Goal: Information Seeking & Learning: Learn about a topic

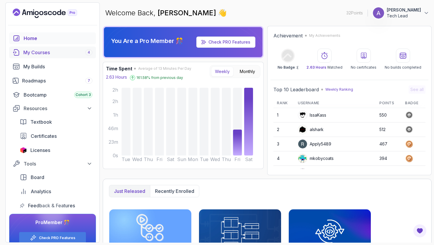
click at [45, 52] on div "My Courses 4" at bounding box center [57, 52] width 69 height 7
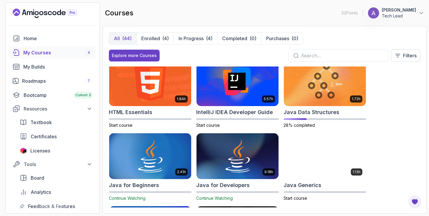
scroll to position [308, 0]
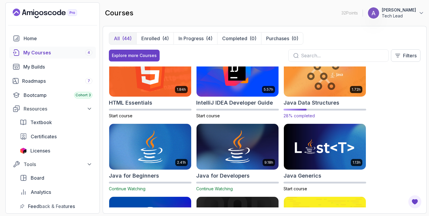
click at [306, 103] on h2 "Java Data Structures" at bounding box center [311, 103] width 56 height 8
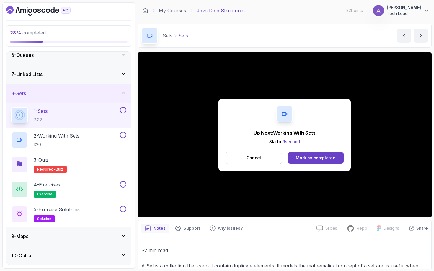
scroll to position [154, 0]
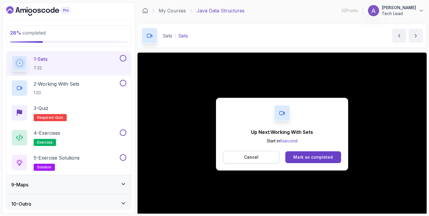
click at [240, 154] on button "Cancel" at bounding box center [251, 157] width 56 height 12
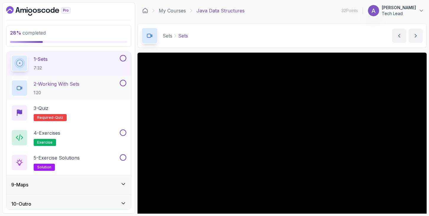
click at [78, 88] on h2 "2 - Working With Sets 1:20" at bounding box center [57, 87] width 46 height 15
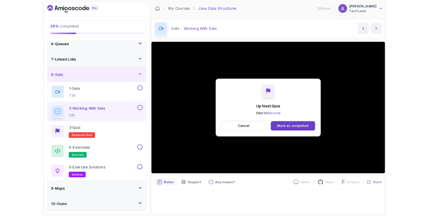
scroll to position [154, 0]
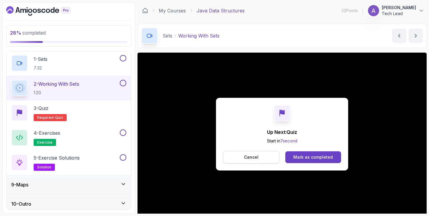
click at [259, 161] on button "Cancel" at bounding box center [251, 157] width 56 height 12
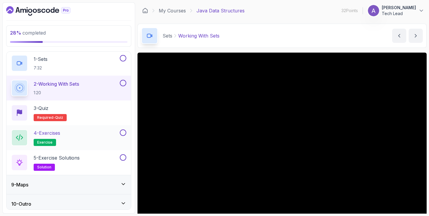
scroll to position [158, 0]
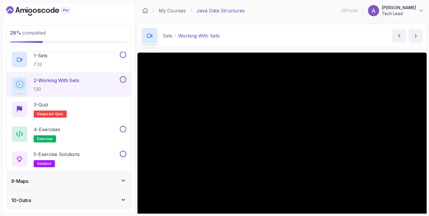
click at [92, 175] on div "9 - Maps" at bounding box center [68, 180] width 124 height 19
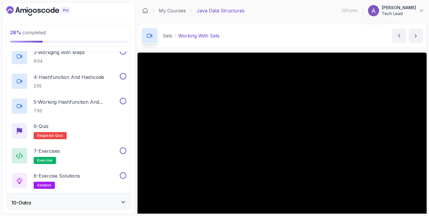
scroll to position [232, 0]
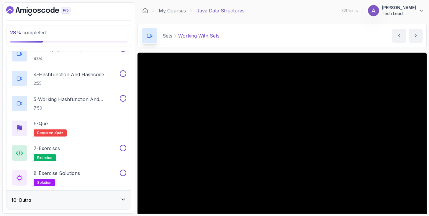
click at [95, 194] on div "10 - Outro" at bounding box center [68, 199] width 124 height 19
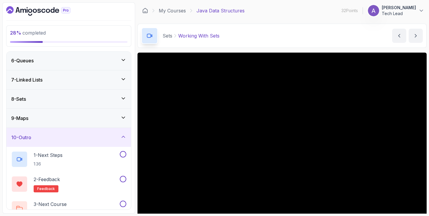
scroll to position [108, 0]
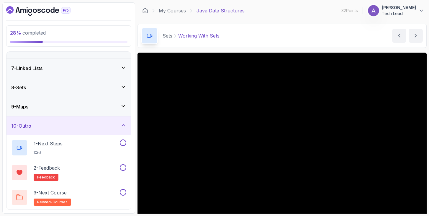
click at [44, 106] on div "9 - Maps" at bounding box center [68, 106] width 115 height 7
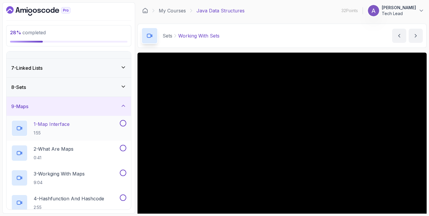
click at [63, 125] on p "1 - Map Interface" at bounding box center [52, 123] width 36 height 7
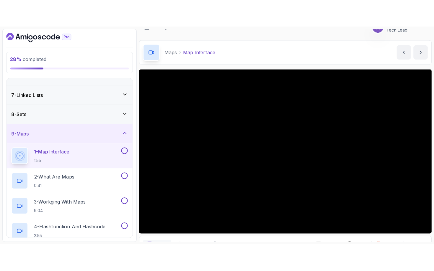
scroll to position [16, 0]
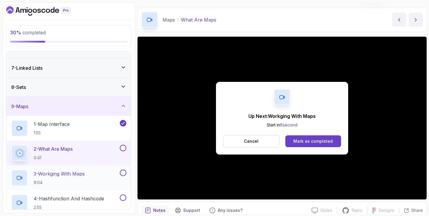
click at [85, 173] on p "3 - Workging With Maps" at bounding box center [59, 173] width 51 height 7
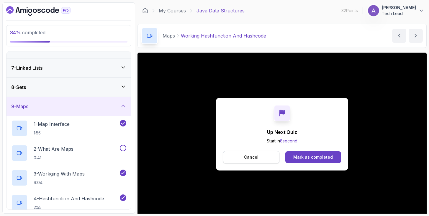
click at [246, 156] on p "Cancel" at bounding box center [251, 157] width 14 height 6
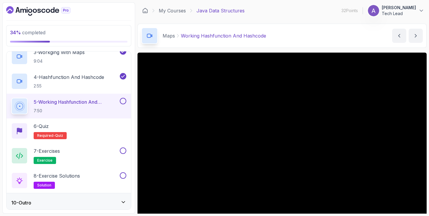
scroll to position [229, 0]
click at [86, 108] on p "7:50" at bounding box center [76, 110] width 85 height 6
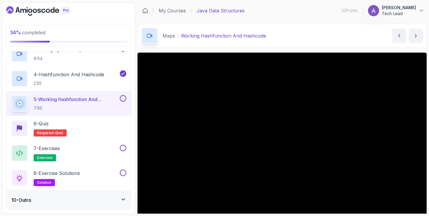
click at [94, 202] on div "10 - Outro" at bounding box center [68, 199] width 115 height 7
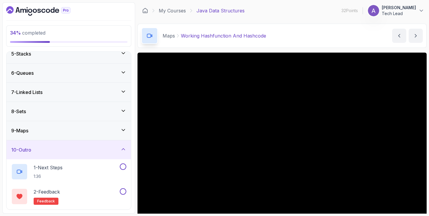
scroll to position [108, 0]
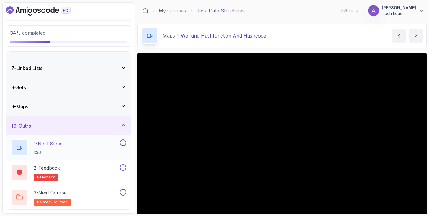
click at [83, 141] on div "1 - Next Steps 1:36" at bounding box center [64, 147] width 107 height 17
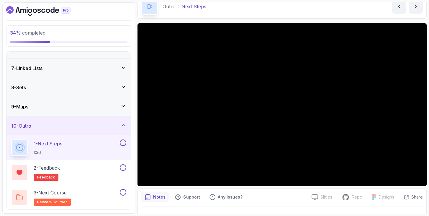
scroll to position [31, 0]
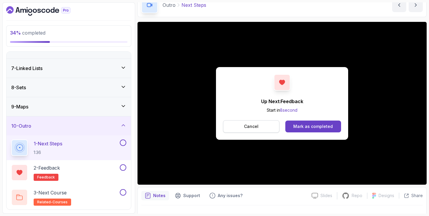
click at [244, 125] on p "Cancel" at bounding box center [251, 126] width 14 height 6
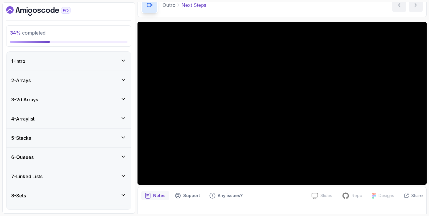
scroll to position [0, 0]
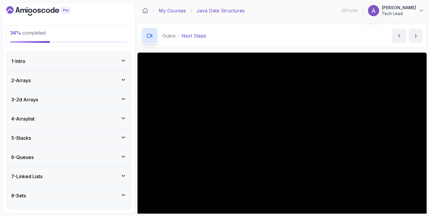
click at [176, 9] on link "My Courses" at bounding box center [172, 10] width 27 height 7
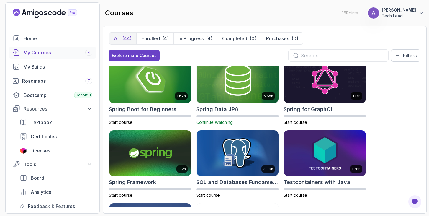
scroll to position [886, 0]
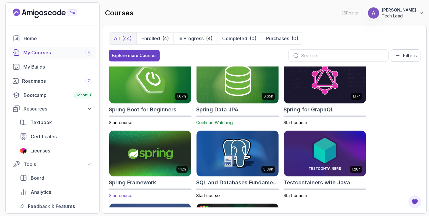
click at [132, 182] on h2 "Spring Framework" at bounding box center [132, 182] width 47 height 8
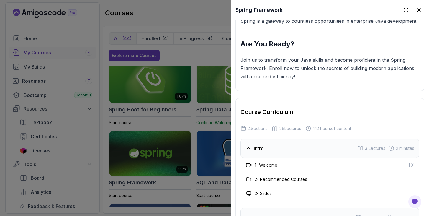
scroll to position [805, 0]
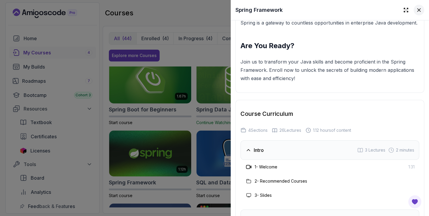
click at [416, 8] on icon at bounding box center [419, 10] width 6 height 6
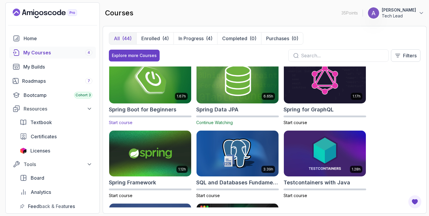
click at [140, 108] on h2 "Spring Boot for Beginners" at bounding box center [143, 109] width 68 height 8
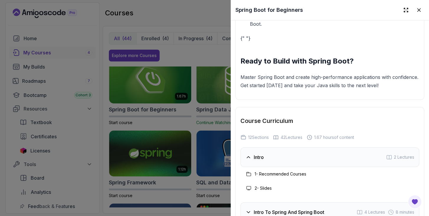
scroll to position [831, 0]
click at [420, 14] on button at bounding box center [419, 10] width 11 height 11
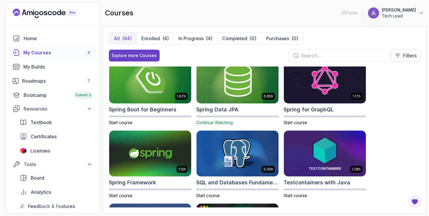
click at [217, 111] on h2 "Spring Data JPA" at bounding box center [217, 109] width 42 height 8
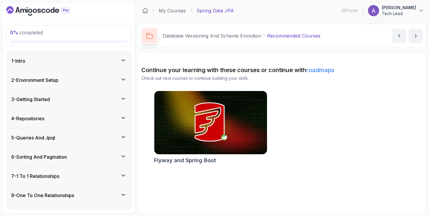
click at [117, 60] on div "1 - Intro" at bounding box center [68, 60] width 115 height 7
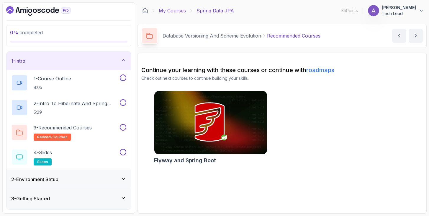
click at [164, 12] on link "My Courses" at bounding box center [172, 10] width 27 height 7
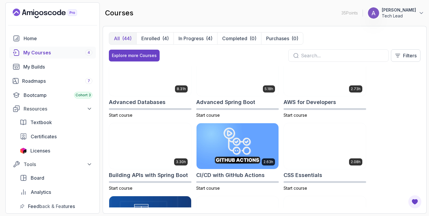
scroll to position [32, 0]
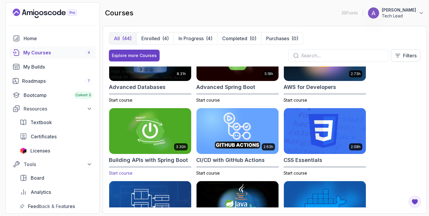
click at [160, 157] on h2 "Building APIs with Spring Boot" at bounding box center [148, 160] width 79 height 8
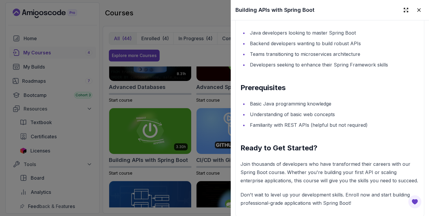
scroll to position [899, 0]
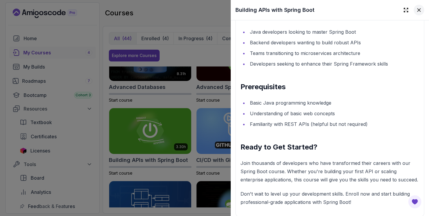
click at [417, 9] on icon at bounding box center [419, 10] width 6 height 6
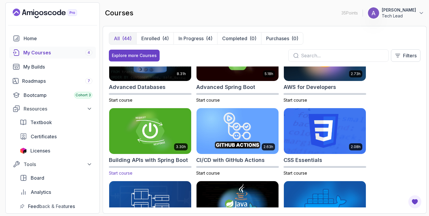
click at [126, 173] on span "Start course" at bounding box center [121, 172] width 24 height 5
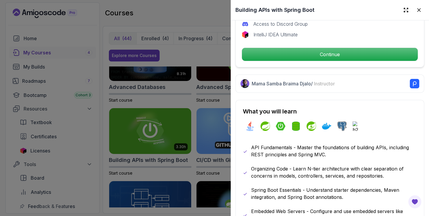
scroll to position [215, 0]
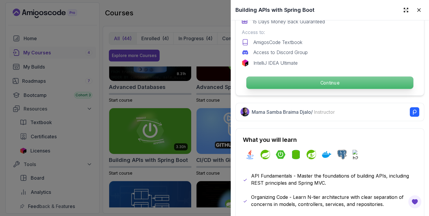
click at [304, 85] on p "Continue" at bounding box center [329, 82] width 167 height 12
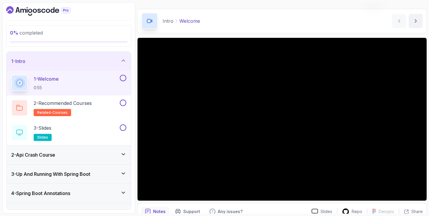
scroll to position [13, 0]
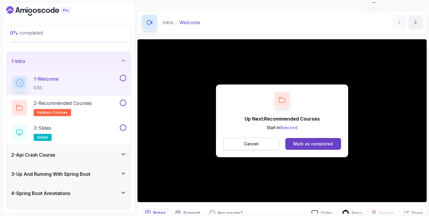
click at [251, 146] on p "Cancel" at bounding box center [251, 144] width 14 height 6
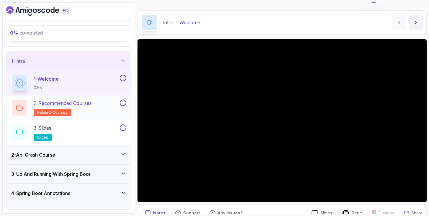
click at [78, 105] on p "2 - Recommended Courses" at bounding box center [63, 102] width 58 height 7
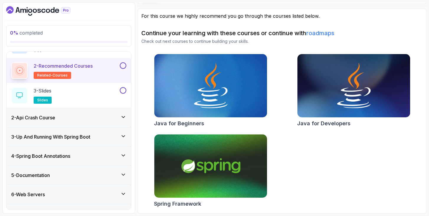
scroll to position [38, 0]
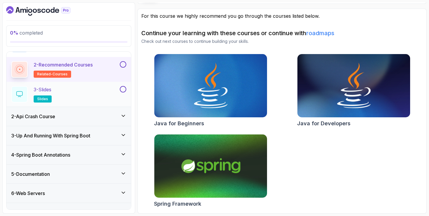
click at [88, 94] on div "3 - Slides slides" at bounding box center [64, 94] width 107 height 17
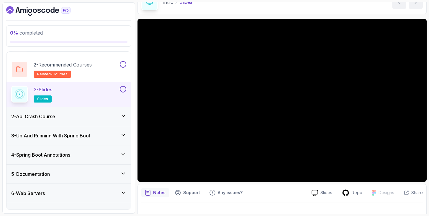
scroll to position [29, 0]
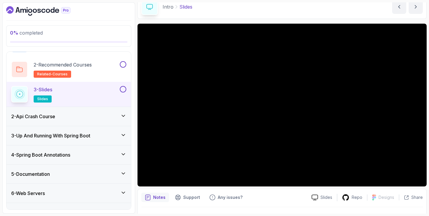
click at [73, 110] on div "2 - Api Crash Course" at bounding box center [68, 116] width 124 height 19
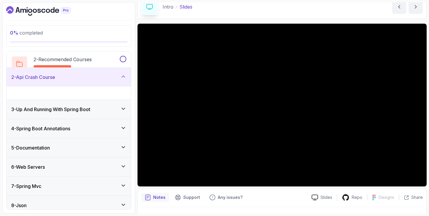
scroll to position [34, 0]
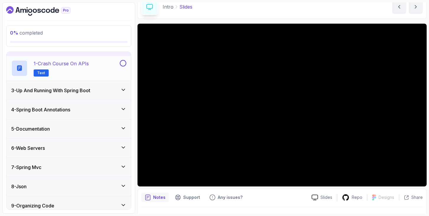
click at [88, 61] on p "1 - Crash Course on APIs" at bounding box center [61, 63] width 55 height 7
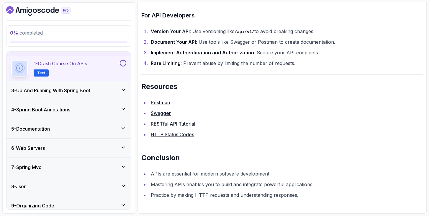
scroll to position [1264, 0]
click at [168, 102] on link "Postman" at bounding box center [160, 102] width 19 height 6
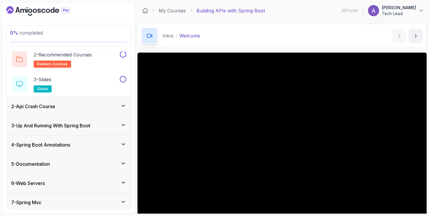
scroll to position [56, 0]
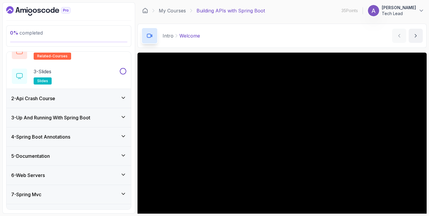
click at [104, 122] on div "3 - Up And Running With Spring Boot" at bounding box center [68, 117] width 124 height 19
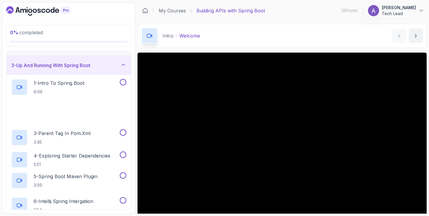
scroll to position [34, 0]
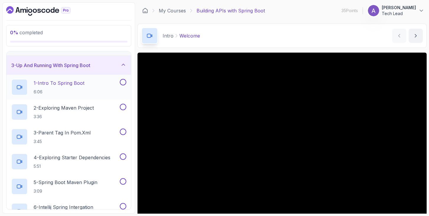
click at [104, 84] on div "1 - Intro To Spring Boot 6:06" at bounding box center [64, 87] width 107 height 17
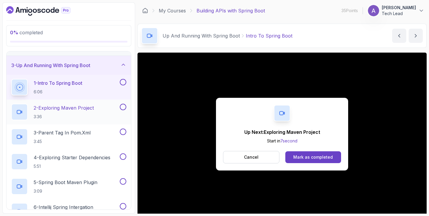
click at [88, 111] on p "2 - Exploring Maven Project" at bounding box center [64, 107] width 60 height 7
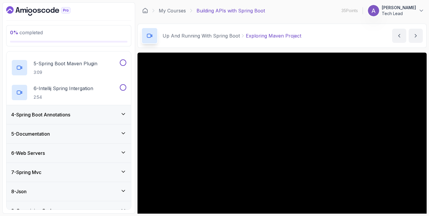
scroll to position [182, 0]
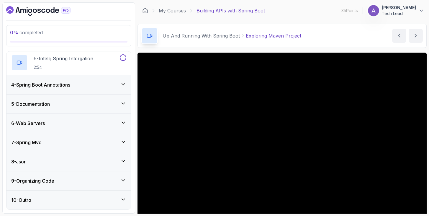
click at [124, 101] on icon at bounding box center [123, 103] width 6 height 6
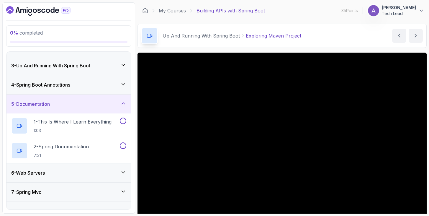
click at [124, 104] on icon at bounding box center [123, 103] width 6 height 6
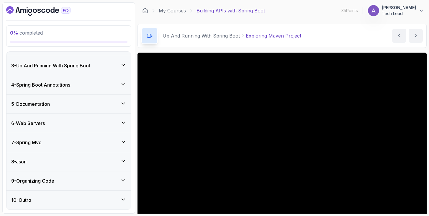
scroll to position [0, 0]
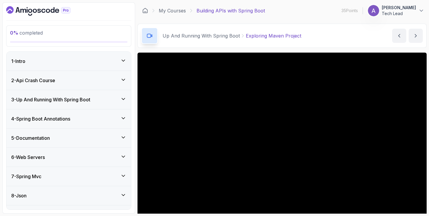
click at [117, 81] on div "2 - Api Crash Course" at bounding box center [68, 80] width 115 height 7
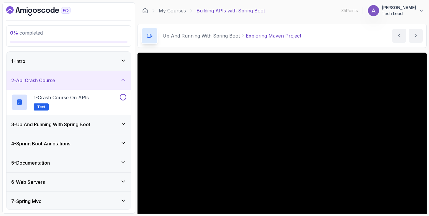
click at [113, 121] on div "3 - Up And Running With Spring Boot" at bounding box center [68, 124] width 115 height 7
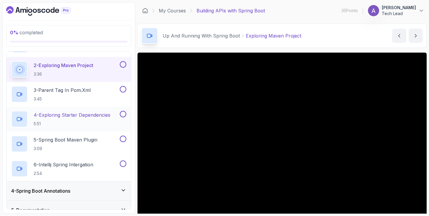
scroll to position [88, 0]
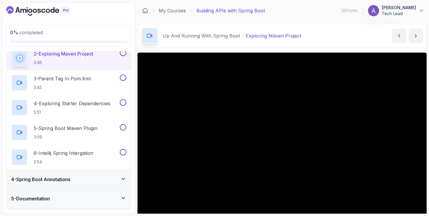
click at [123, 181] on icon at bounding box center [123, 179] width 6 height 6
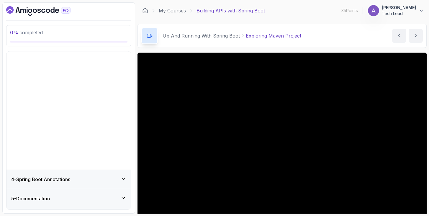
scroll to position [34, 0]
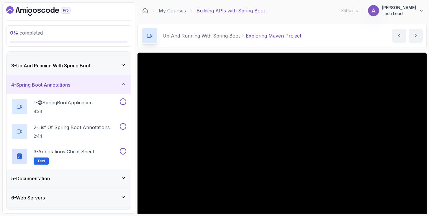
click at [125, 178] on icon at bounding box center [123, 178] width 6 height 6
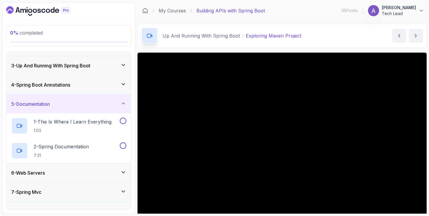
click at [123, 173] on icon at bounding box center [123, 172] width 6 height 6
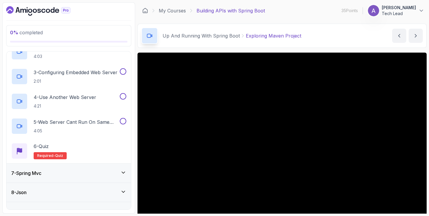
scroll to position [182, 0]
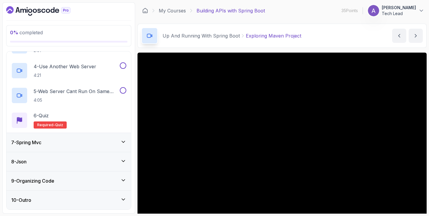
click at [93, 140] on div "7 - Spring Mvc" at bounding box center [68, 142] width 115 height 7
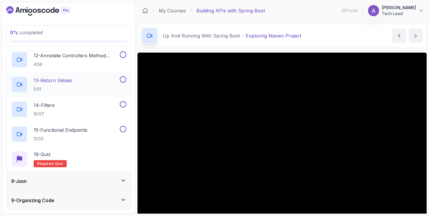
scroll to position [430, 0]
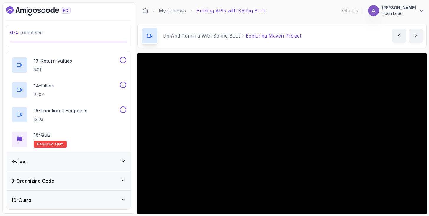
click at [94, 161] on div "8 - Json" at bounding box center [68, 161] width 115 height 7
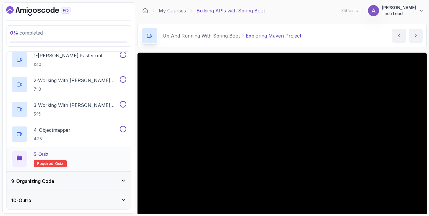
scroll to position [0, 0]
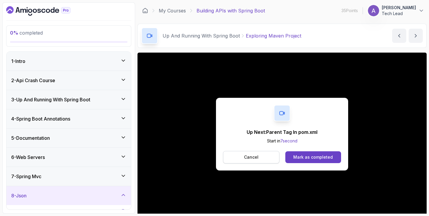
click at [261, 154] on button "Cancel" at bounding box center [251, 157] width 56 height 12
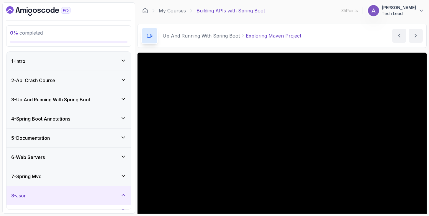
click at [87, 85] on div "2 - Api Crash Course" at bounding box center [68, 80] width 124 height 19
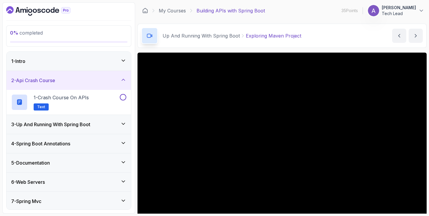
click at [88, 120] on div "3 - Up And Running With Spring Boot" at bounding box center [68, 124] width 124 height 19
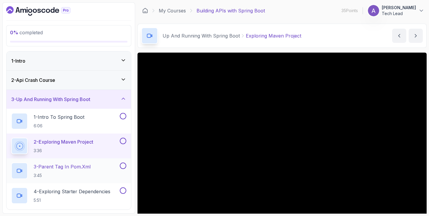
click at [82, 168] on p "3 - Parent Tag In pom.xml" at bounding box center [62, 166] width 57 height 7
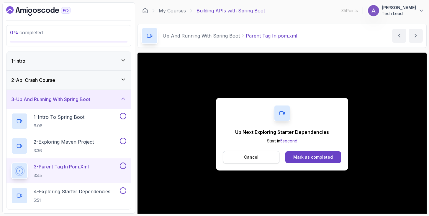
click at [252, 160] on button "Cancel" at bounding box center [251, 157] width 56 height 12
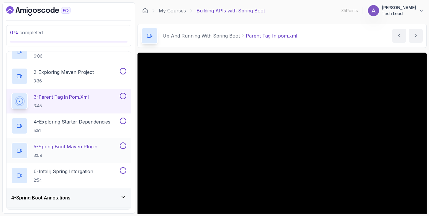
scroll to position [71, 0]
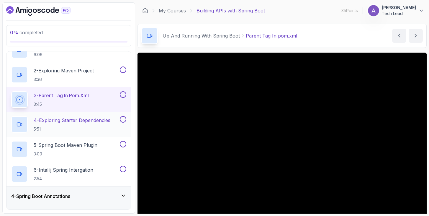
click at [84, 124] on h2 "4 - Exploring Starter Dependencies 5:51" at bounding box center [72, 124] width 77 height 15
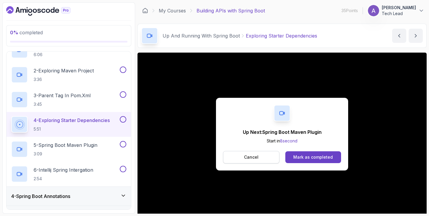
click at [261, 158] on button "Cancel" at bounding box center [251, 157] width 56 height 12
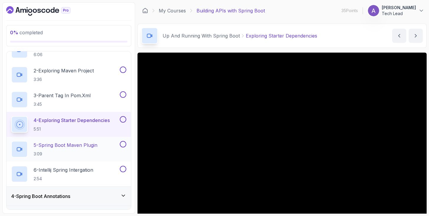
click at [89, 146] on p "5 - Spring Boot Maven Plugin" at bounding box center [66, 144] width 64 height 7
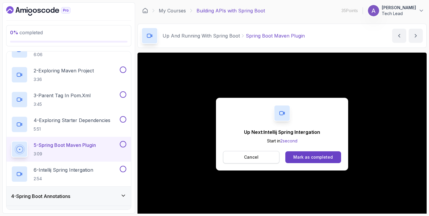
click at [255, 153] on button "Cancel" at bounding box center [251, 157] width 56 height 12
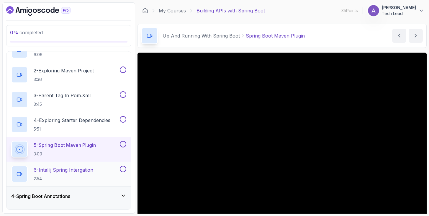
click at [81, 170] on p "6 - Intellij Spring Intergation" at bounding box center [64, 169] width 60 height 7
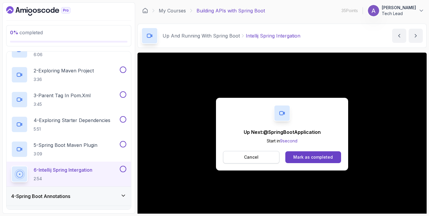
click at [259, 156] on button "Cancel" at bounding box center [251, 157] width 56 height 12
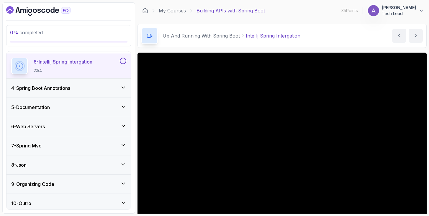
scroll to position [181, 0]
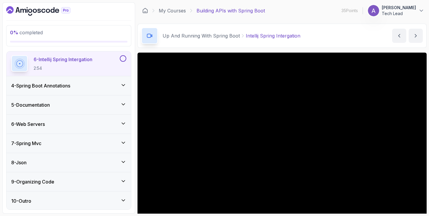
click at [102, 86] on div "4 - Spring Boot Annotations" at bounding box center [68, 85] width 115 height 7
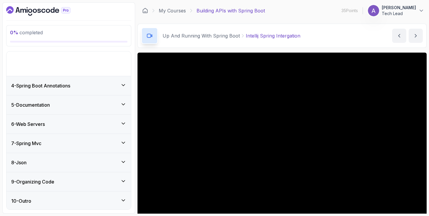
scroll to position [34, 0]
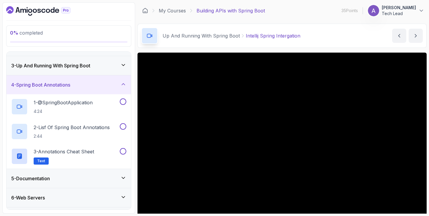
click at [99, 69] on div "3 - Up And Running With Spring Boot" at bounding box center [68, 65] width 124 height 19
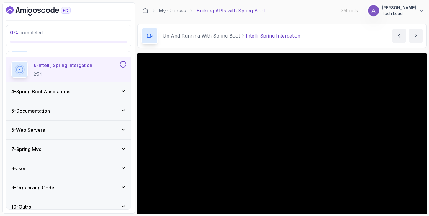
click at [102, 93] on div "4 - Spring Boot Annotations" at bounding box center [68, 91] width 115 height 7
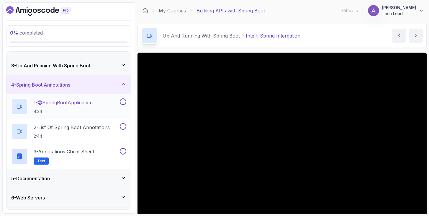
click at [86, 101] on p "1 - @SpringBootApplication" at bounding box center [63, 102] width 59 height 7
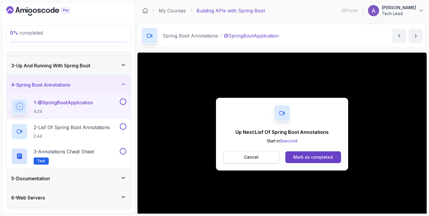
click at [252, 160] on p "Cancel" at bounding box center [251, 157] width 14 height 6
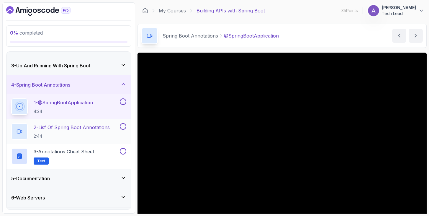
click at [85, 131] on h2 "2 - Lisf Of Spring Boot Annotations 2:44" at bounding box center [72, 131] width 76 height 15
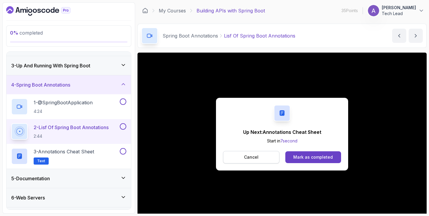
click at [247, 158] on p "Cancel" at bounding box center [251, 157] width 14 height 6
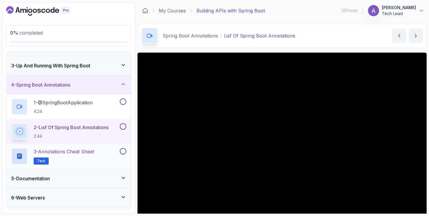
click at [68, 153] on p "3 - Annotations Cheat Sheet" at bounding box center [64, 151] width 60 height 7
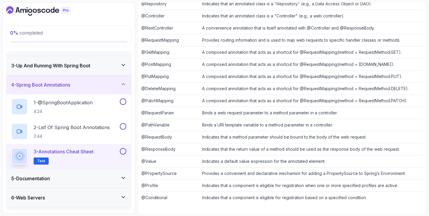
scroll to position [181, 0]
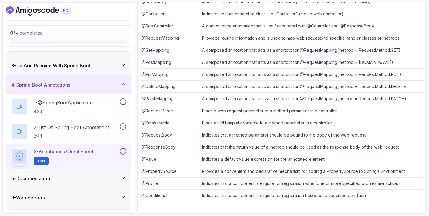
click at [125, 177] on icon at bounding box center [123, 178] width 6 height 6
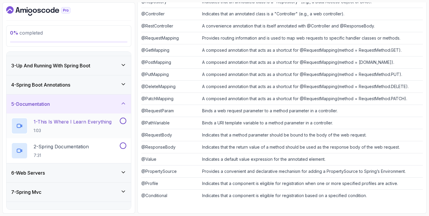
click at [98, 124] on p "1 - This Is Where I Learn Everything" at bounding box center [73, 121] width 78 height 7
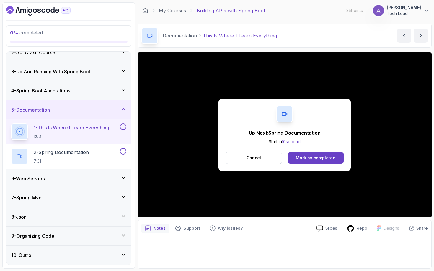
scroll to position [34, 0]
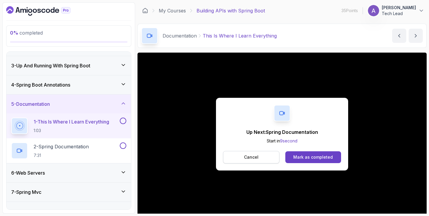
click at [268, 160] on button "Cancel" at bounding box center [251, 157] width 56 height 12
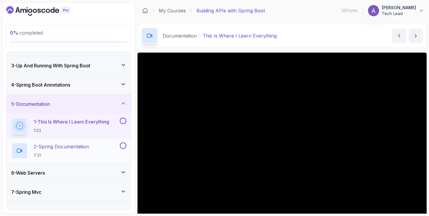
click at [81, 149] on p "2 - Spring Documentation" at bounding box center [61, 146] width 55 height 7
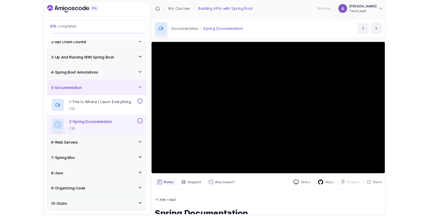
scroll to position [34, 0]
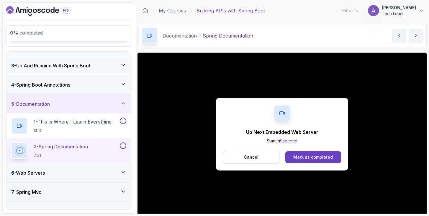
click at [237, 153] on button "Cancel" at bounding box center [251, 157] width 56 height 12
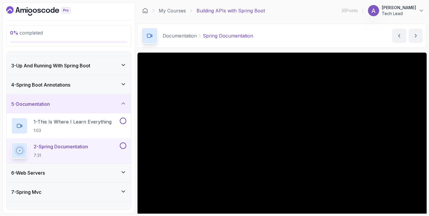
scroll to position [83, 0]
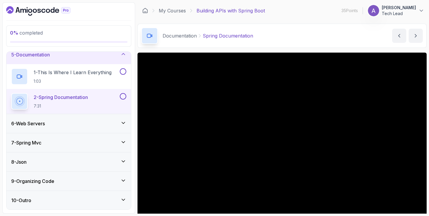
click at [121, 117] on div "6 - Web Servers" at bounding box center [68, 123] width 124 height 19
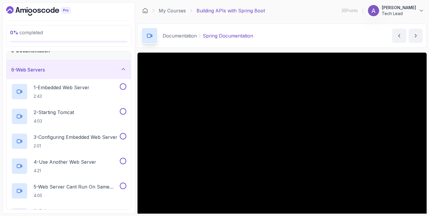
scroll to position [85, 0]
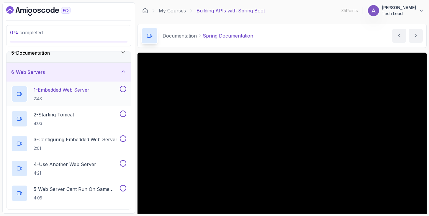
click at [77, 89] on p "1 - Embedded Web Server" at bounding box center [62, 89] width 56 height 7
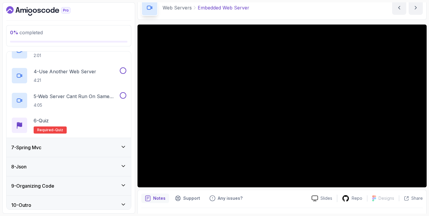
scroll to position [182, 0]
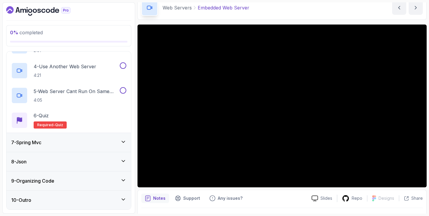
click at [76, 139] on div "7 - Spring Mvc" at bounding box center [68, 142] width 115 height 7
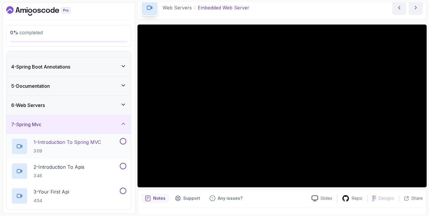
scroll to position [51, 0]
click at [85, 144] on p "1 - Introduction To Spring MVC" at bounding box center [67, 142] width 67 height 7
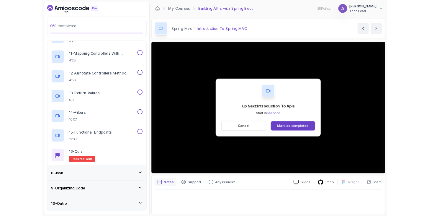
scroll to position [427, 0]
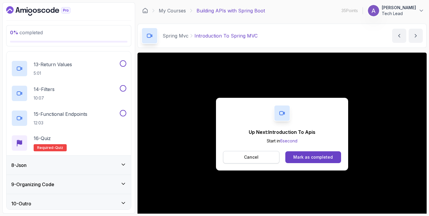
click at [251, 155] on p "Cancel" at bounding box center [251, 157] width 14 height 6
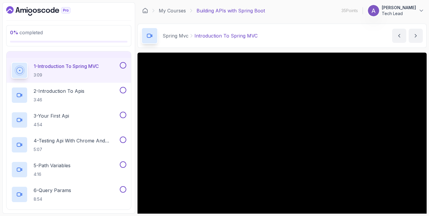
scroll to position [125, 0]
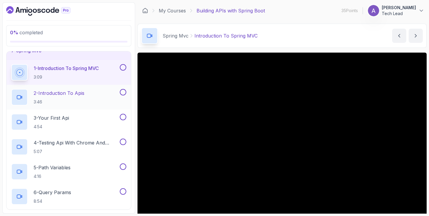
click at [64, 94] on p "2 - Introduction To Apis" at bounding box center [59, 92] width 51 height 7
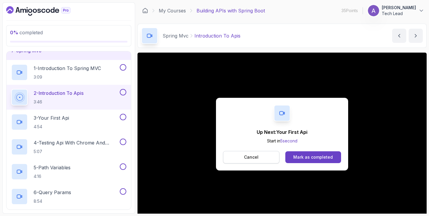
click at [252, 157] on p "Cancel" at bounding box center [251, 157] width 14 height 6
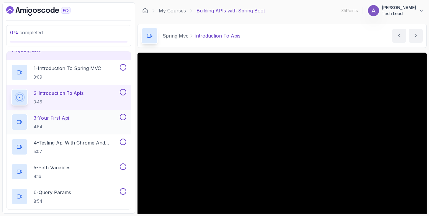
click at [59, 120] on p "3 - Your First Api" at bounding box center [51, 117] width 35 height 7
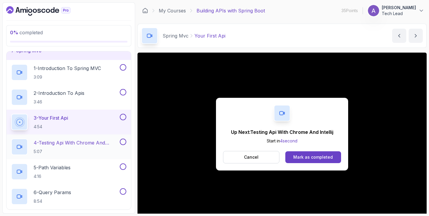
click at [75, 145] on p "4 - Testing Api With Chrome And Intellij" at bounding box center [76, 142] width 85 height 7
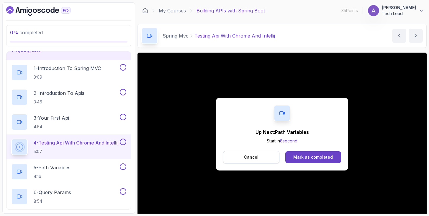
click at [237, 161] on button "Cancel" at bounding box center [251, 157] width 56 height 12
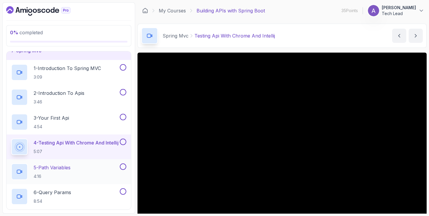
click at [55, 172] on h2 "5 - Path Variables 4:16" at bounding box center [52, 171] width 37 height 15
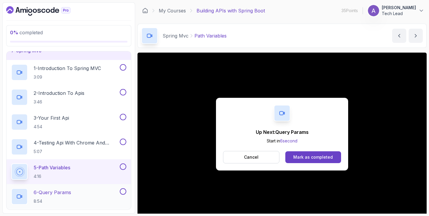
click at [63, 198] on p "8:54" at bounding box center [52, 201] width 37 height 6
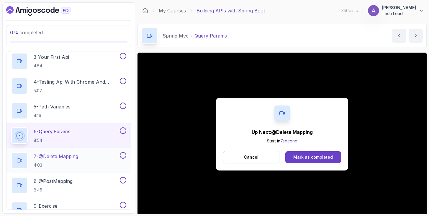
scroll to position [187, 0]
click at [70, 159] on p "7 - @Delete Mapping" at bounding box center [56, 155] width 45 height 7
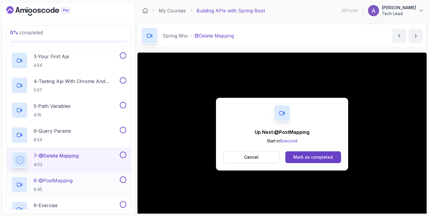
click at [83, 181] on div "8 - @PostMapping 8:45" at bounding box center [64, 184] width 107 height 17
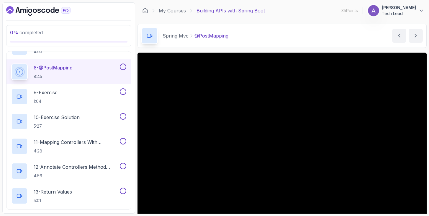
scroll to position [319, 0]
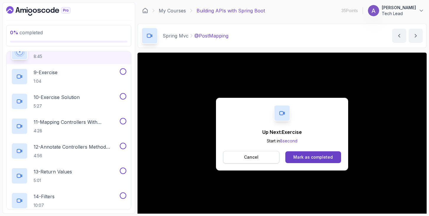
click at [254, 159] on p "Cancel" at bounding box center [251, 157] width 14 height 6
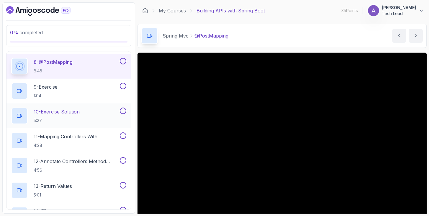
scroll to position [307, 0]
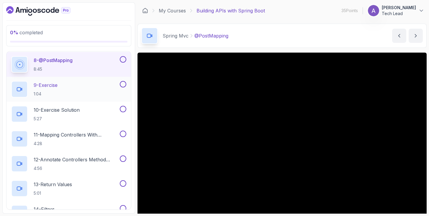
click at [85, 84] on div "9 - Exercise 1:04" at bounding box center [64, 89] width 107 height 17
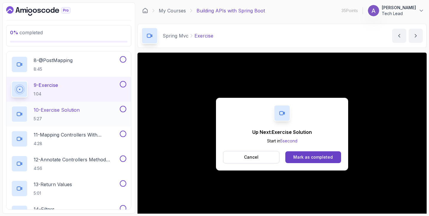
click at [66, 114] on h2 "10 - Exercise Solution 5:27" at bounding box center [57, 113] width 46 height 15
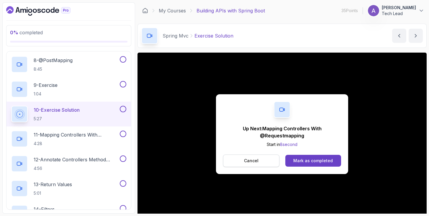
click at [252, 160] on p "Cancel" at bounding box center [251, 161] width 14 height 6
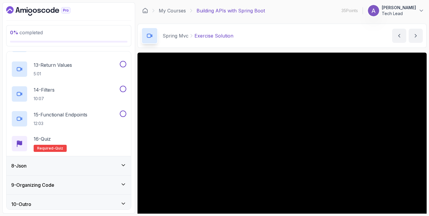
scroll to position [430, 0]
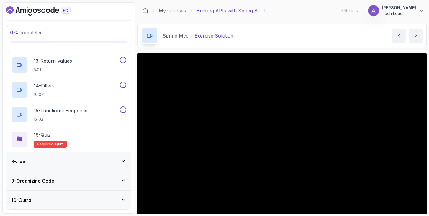
click at [84, 159] on div "8 - Json" at bounding box center [68, 161] width 115 height 7
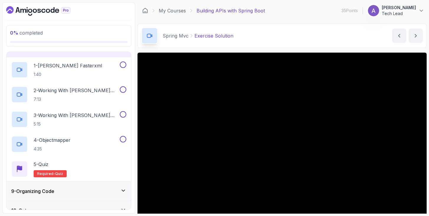
scroll to position [158, 0]
